Goal: Transaction & Acquisition: Purchase product/service

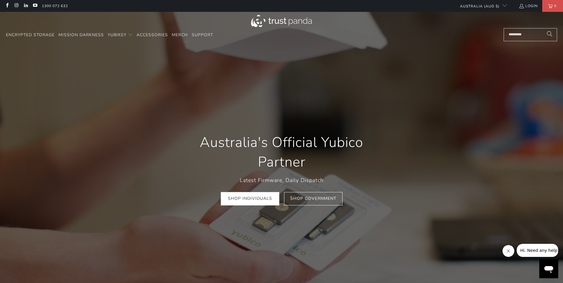
scroll to position [0, 113]
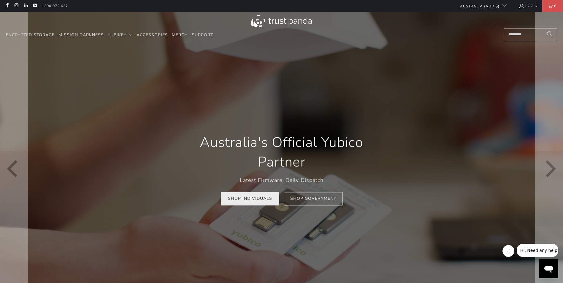
click at [251, 197] on link "Shop Individuals" at bounding box center [250, 198] width 58 height 13
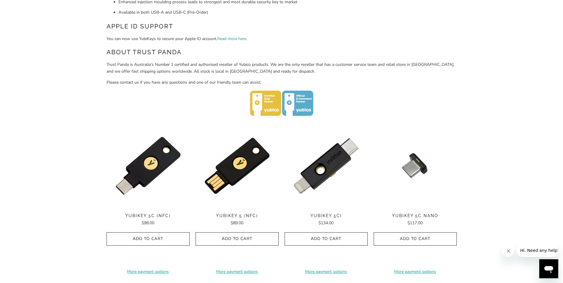
scroll to position [326, 0]
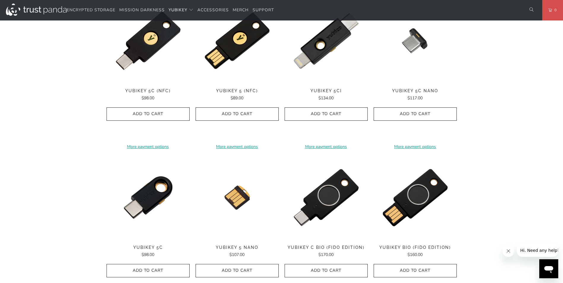
click at [62, 132] on div "Home / [PERSON_NAME] for Businesses and Professionals YubiKey 5 Series Multi-pr…" at bounding box center [281, 99] width 563 height 760
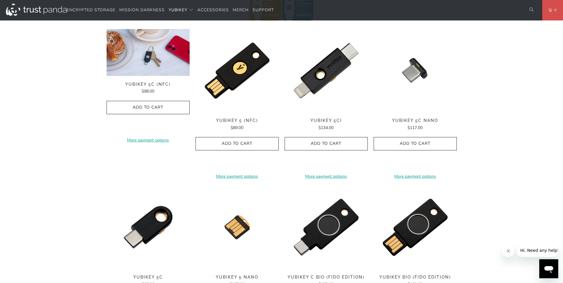
click at [160, 71] on img at bounding box center [147, 52] width 83 height 47
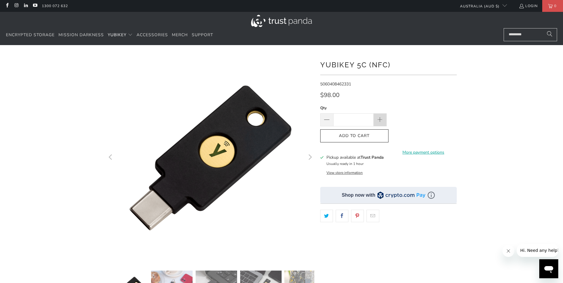
click at [378, 119] on span at bounding box center [379, 120] width 7 height 7
click at [326, 119] on span at bounding box center [326, 120] width 7 height 7
click at [382, 121] on span at bounding box center [379, 120] width 7 height 7
type input "*"
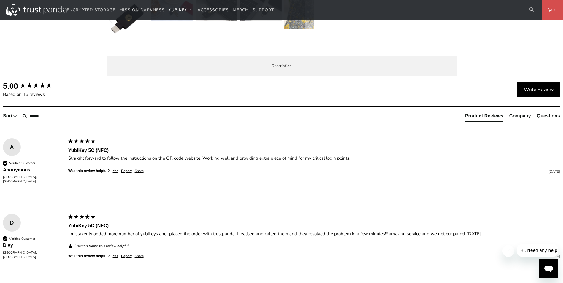
scroll to position [356, 0]
